Goal: Find contact information: Find contact information

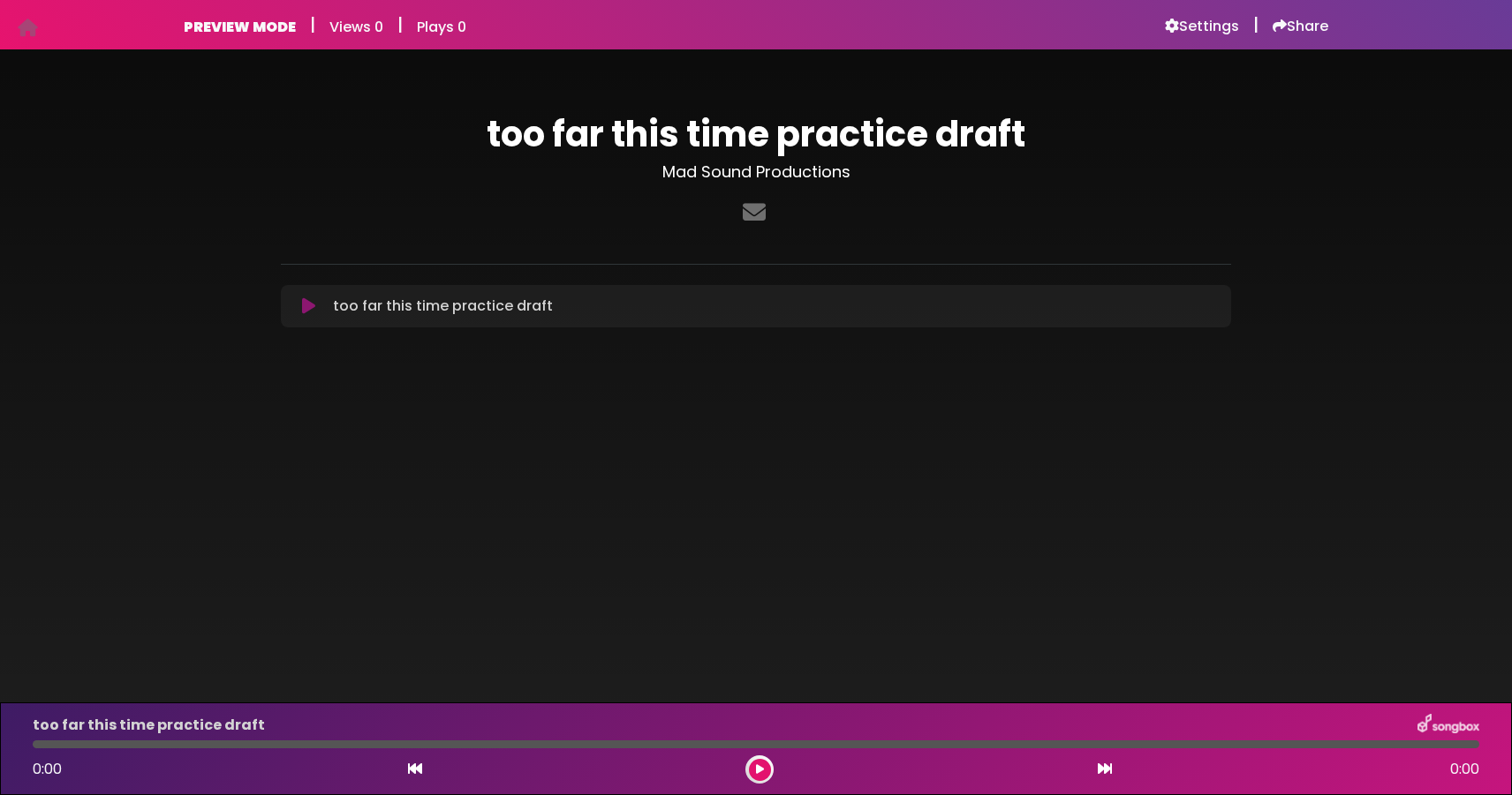
click at [334, 306] on p "too far this time practice draft Loading Track..." at bounding box center [443, 307] width 220 height 22
drag, startPoint x: 338, startPoint y: 309, endPoint x: 385, endPoint y: 300, distance: 47.9
click at [386, 299] on p "too far this time practice draft Loading Track..." at bounding box center [443, 307] width 220 height 22
click at [337, 307] on p "too far this time practice draft Loading Track..." at bounding box center [443, 307] width 220 height 22
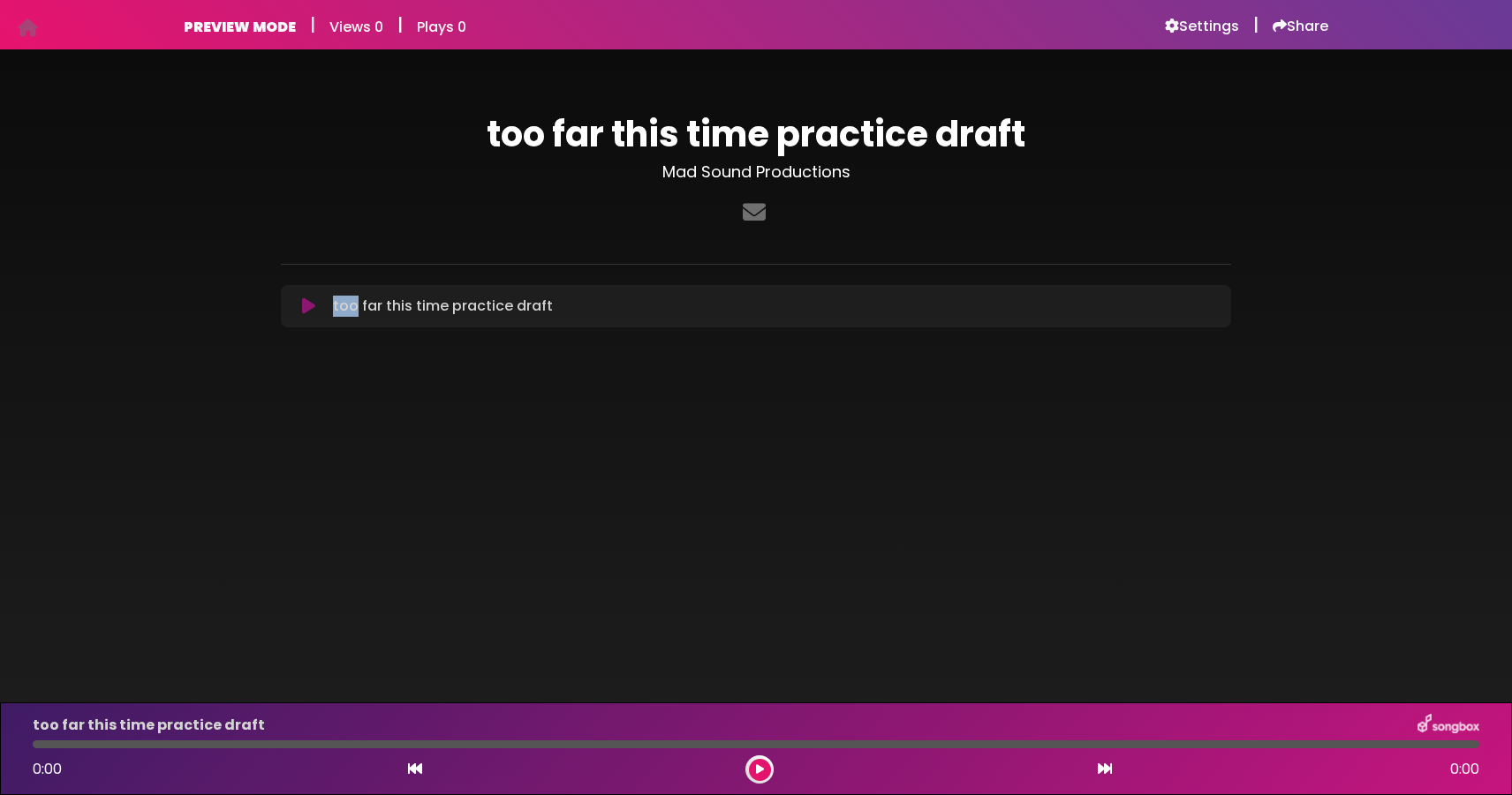
click at [337, 307] on p "too far this time practice draft Loading Track..." at bounding box center [443, 307] width 220 height 22
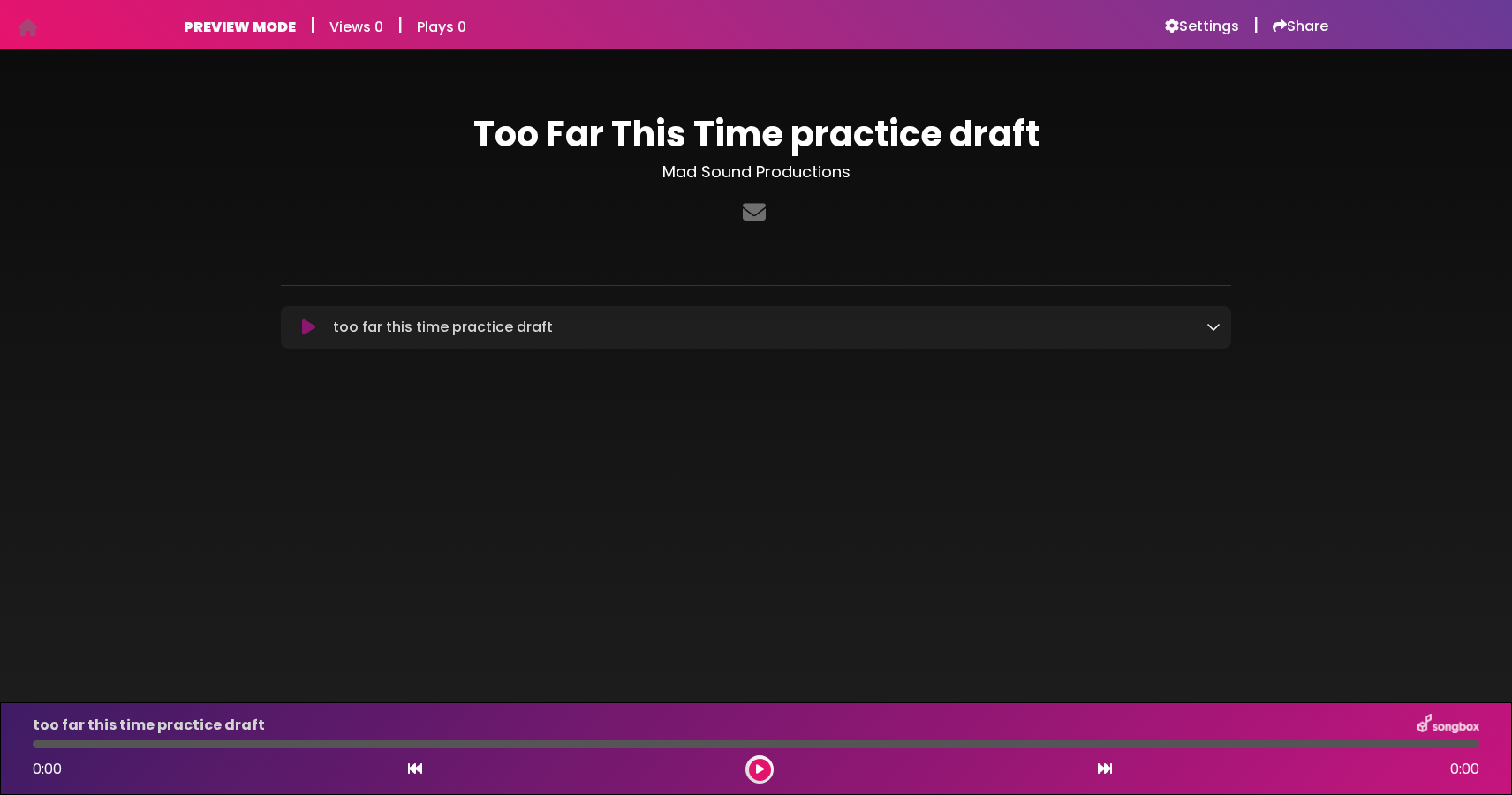
click at [1211, 330] on icon at bounding box center [1213, 326] width 14 height 14
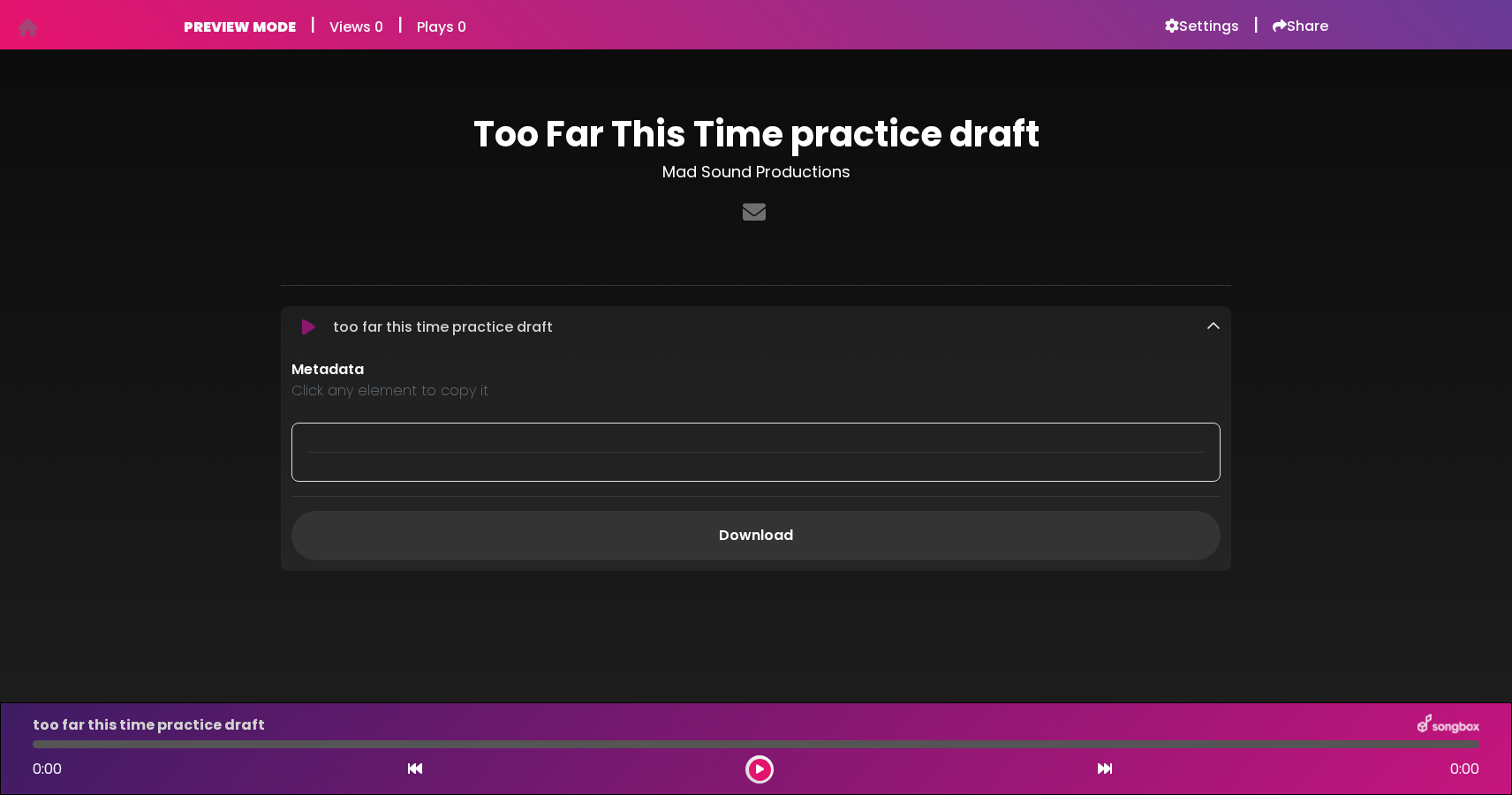
click at [771, 455] on div at bounding box center [755, 452] width 929 height 59
click at [1216, 320] on icon at bounding box center [1213, 326] width 14 height 14
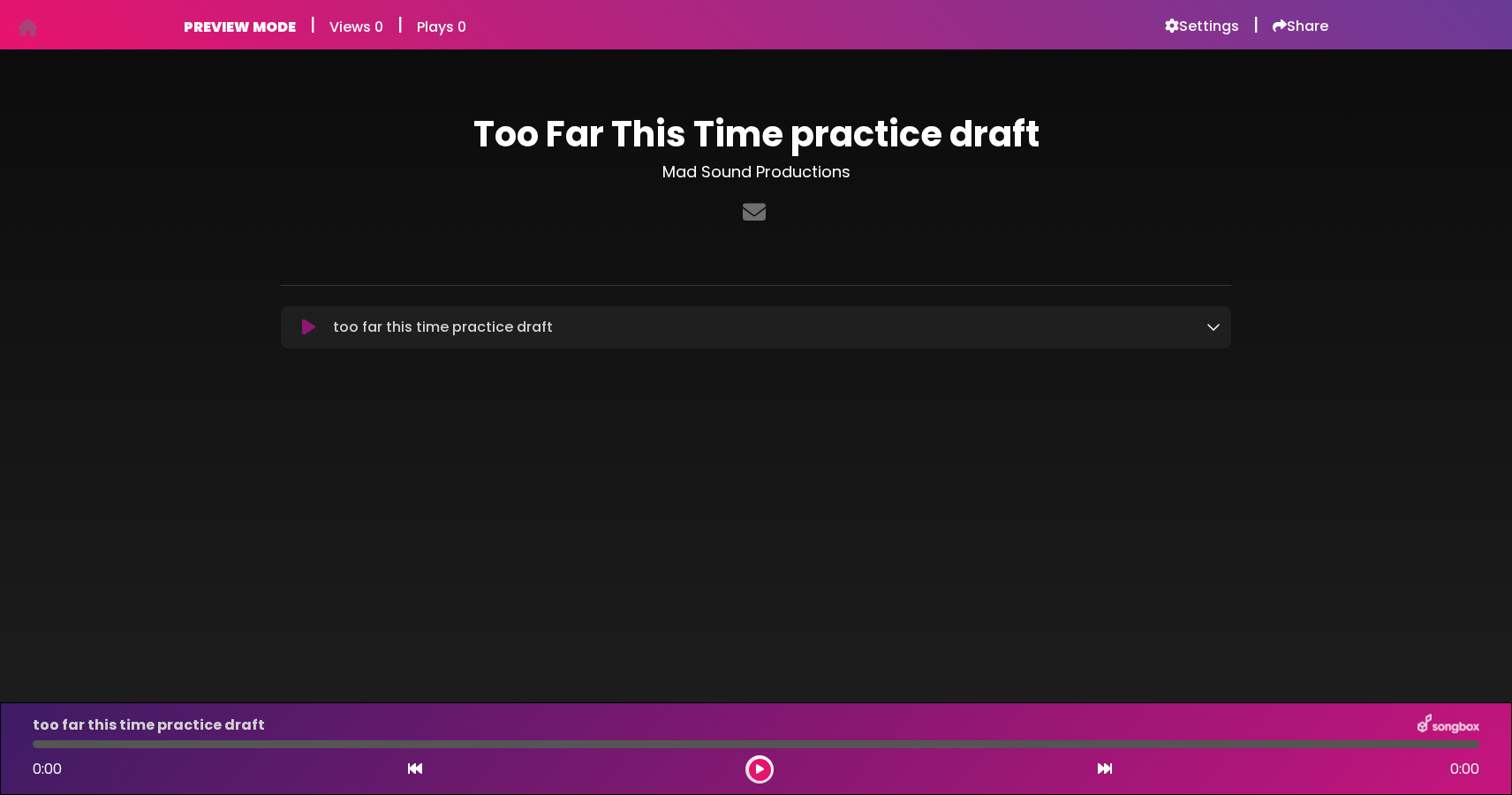
click at [1209, 308] on div "too far this time practice draft Loading Track... Name" at bounding box center [756, 327] width 951 height 42
click at [1211, 326] on icon at bounding box center [1213, 326] width 14 height 14
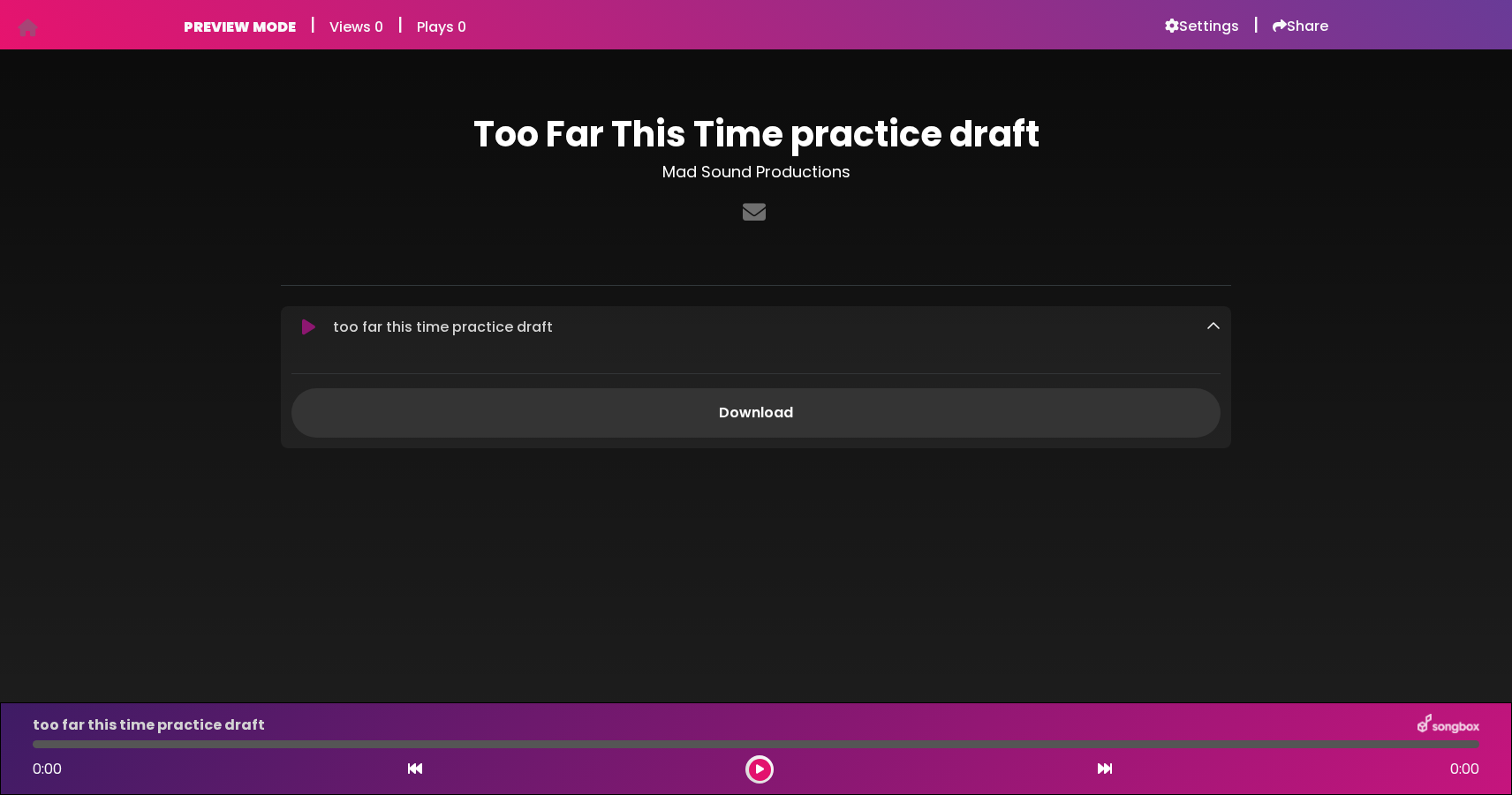
click at [1211, 326] on icon at bounding box center [1213, 326] width 14 height 14
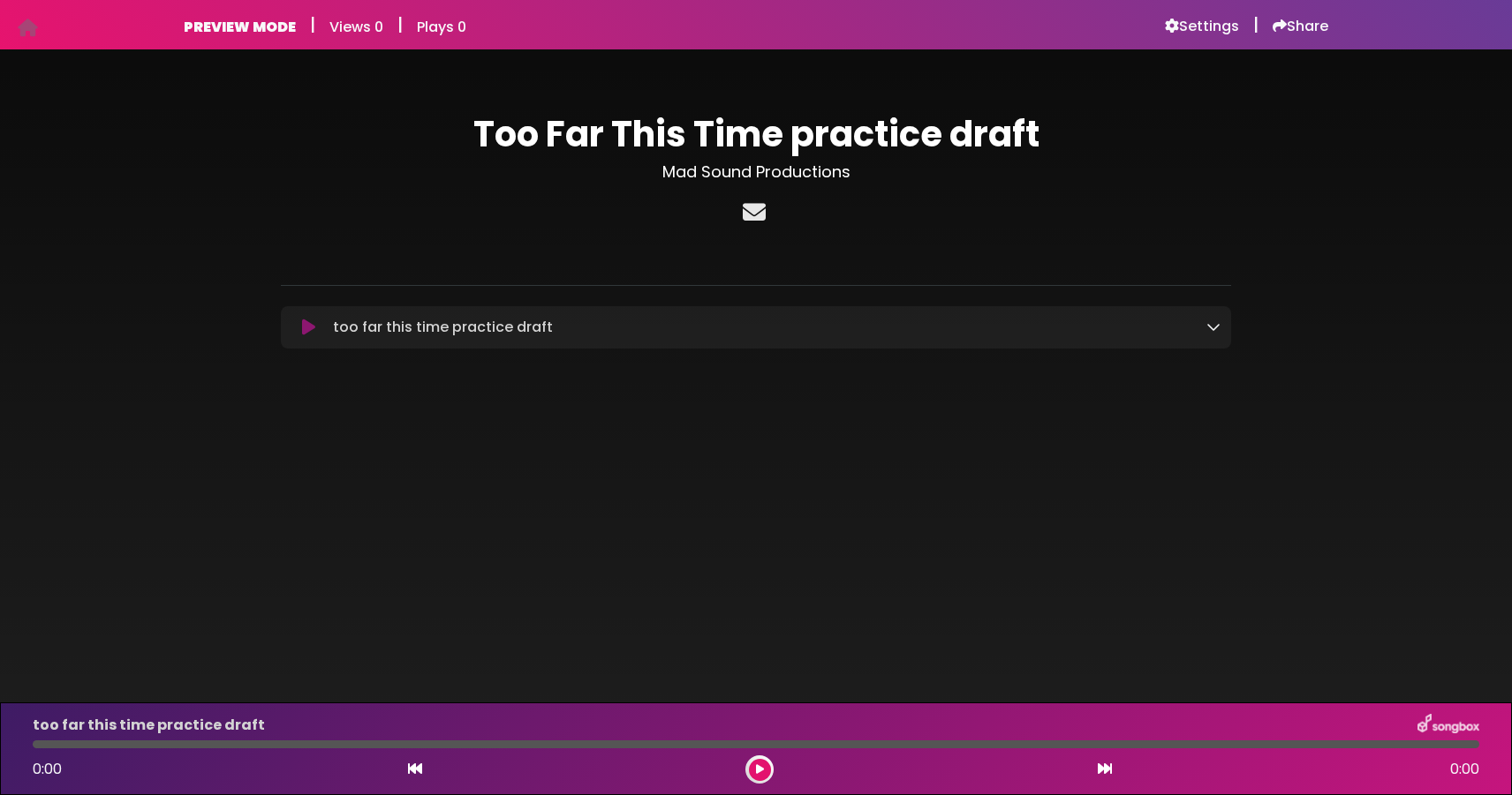
click at [757, 218] on icon at bounding box center [754, 211] width 30 height 23
click at [751, 211] on icon at bounding box center [754, 211] width 30 height 23
